Goal: Transaction & Acquisition: Register for event/course

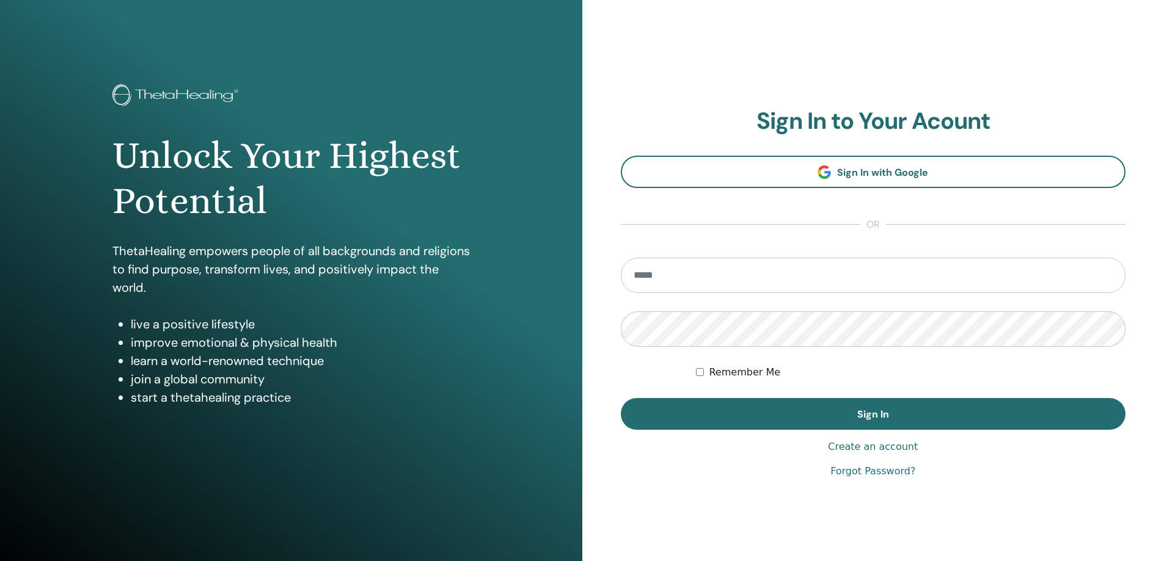
click at [823, 191] on section "Sign In to Your Acount Sign In with Google or Remember Me Sign In" at bounding box center [873, 269] width 505 height 323
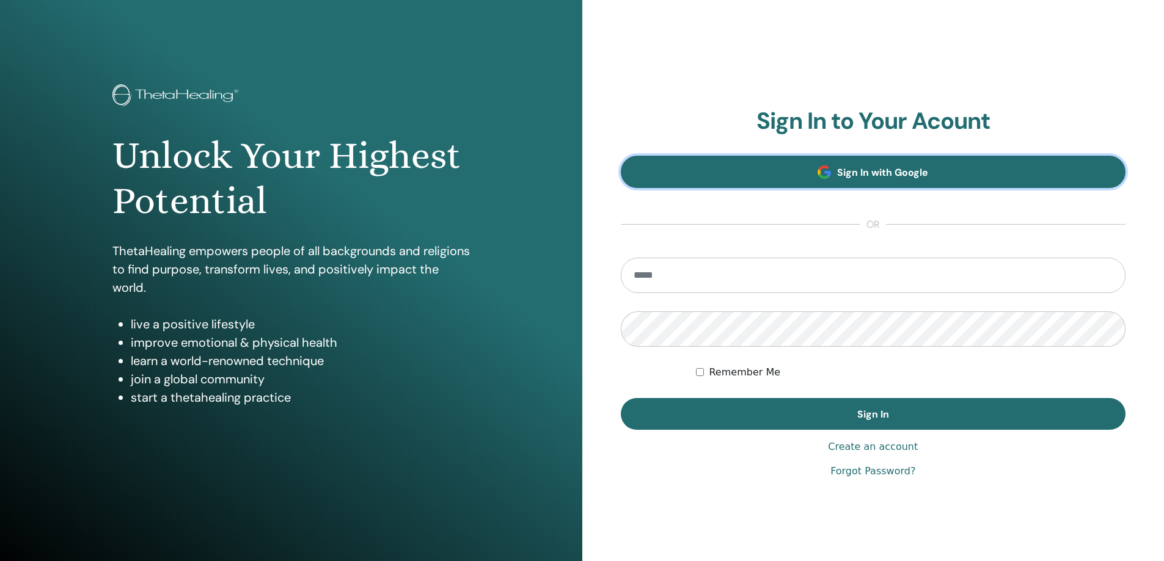
click at [823, 168] on span at bounding box center [823, 172] width 13 height 13
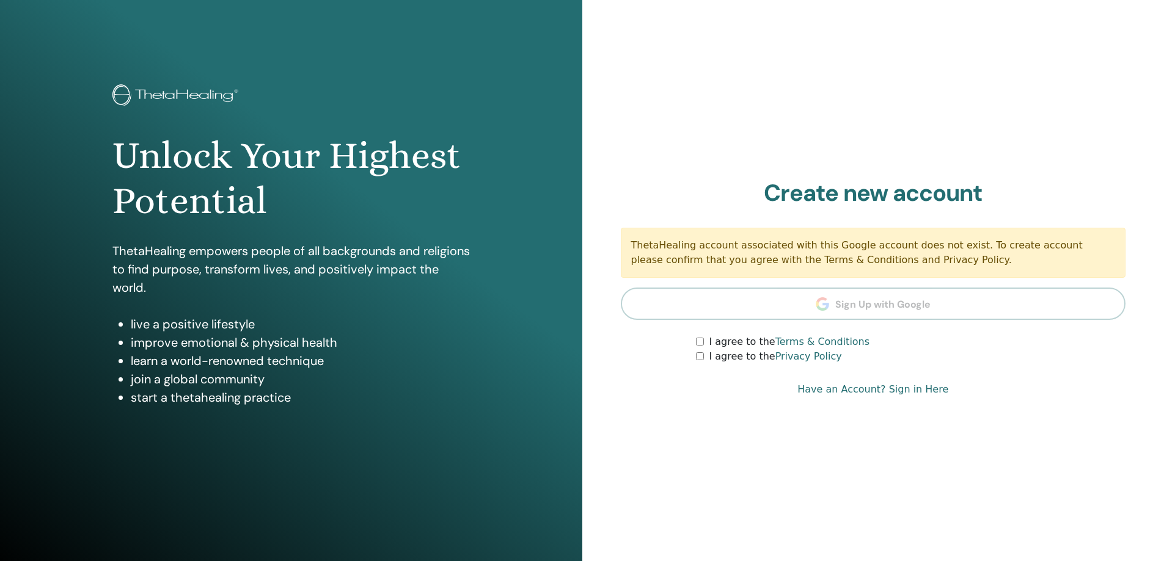
click at [713, 344] on label "I agree to the Terms & Conditions" at bounding box center [789, 342] width 161 height 15
click at [717, 359] on label "I agree to the Privacy Policy" at bounding box center [775, 356] width 133 height 15
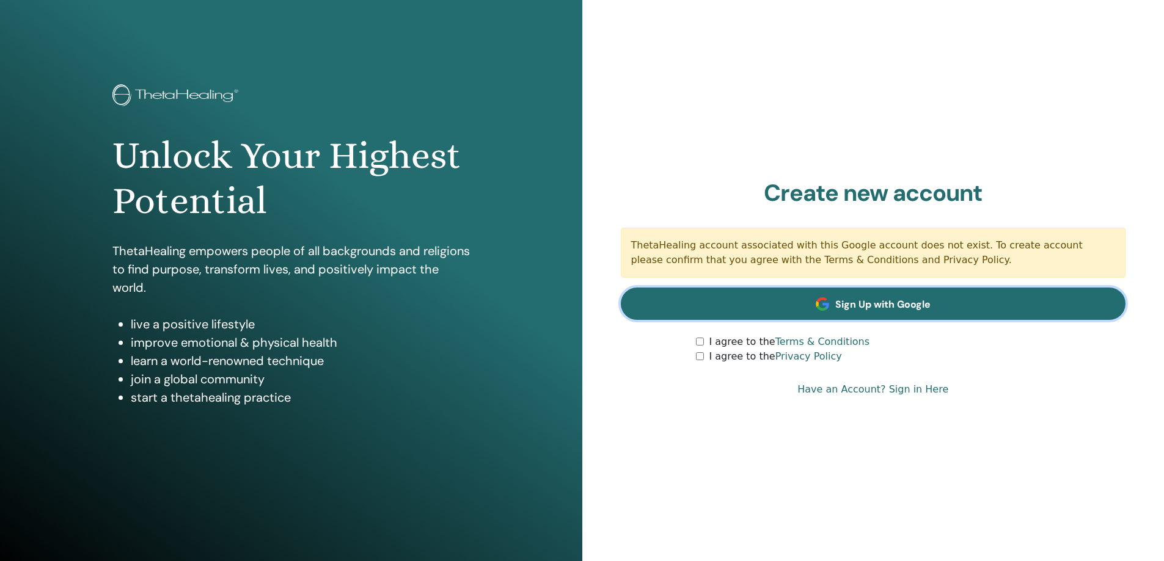
click at [860, 306] on span "Sign Up with Google" at bounding box center [882, 304] width 95 height 13
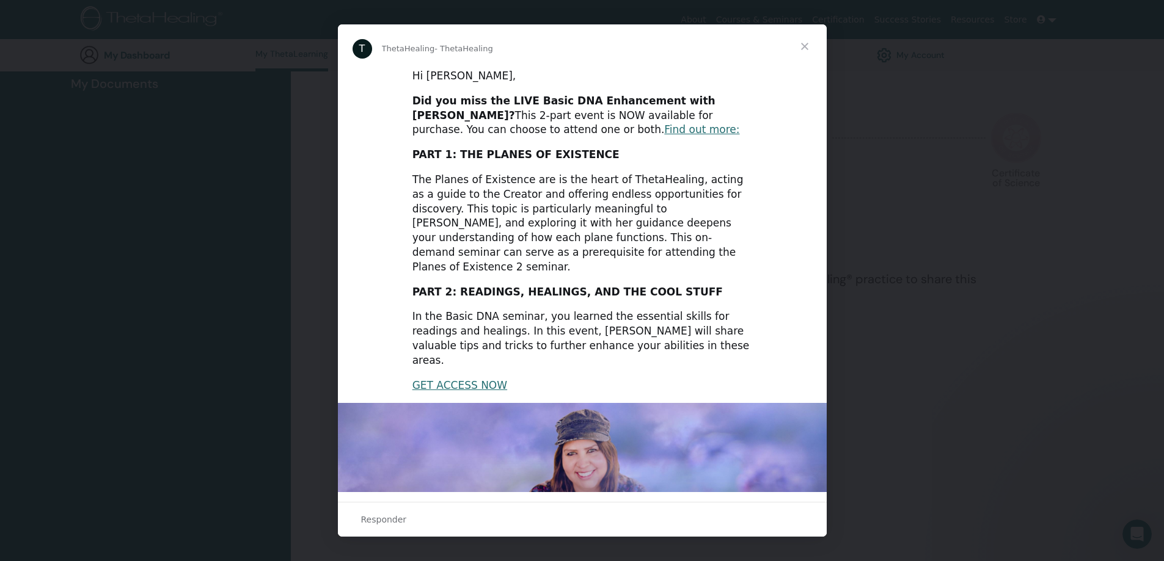
click at [801, 49] on span "Fechar" at bounding box center [804, 46] width 44 height 44
